Goal: Transaction & Acquisition: Purchase product/service

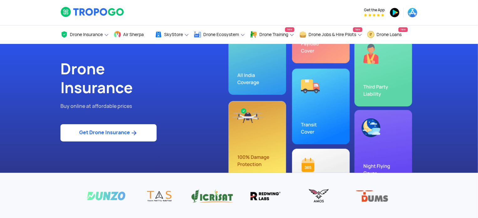
click at [92, 131] on link "Get Drone Insurance" at bounding box center [109, 132] width 96 height 17
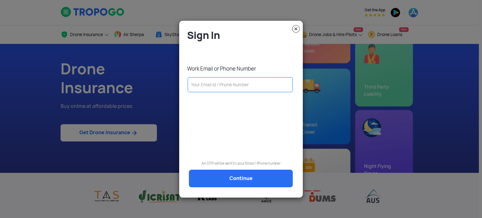
click at [292, 29] on img at bounding box center [296, 29] width 8 height 8
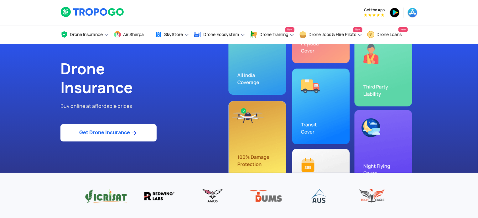
click at [106, 11] on img at bounding box center [93, 12] width 64 height 11
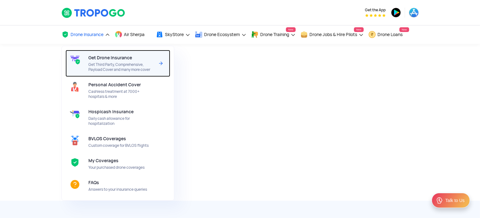
click at [111, 63] on span "Get Third Party, Comprehensive, Payload Cover and many more cover" at bounding box center [121, 67] width 66 height 10
